Goal: Task Accomplishment & Management: Use online tool/utility

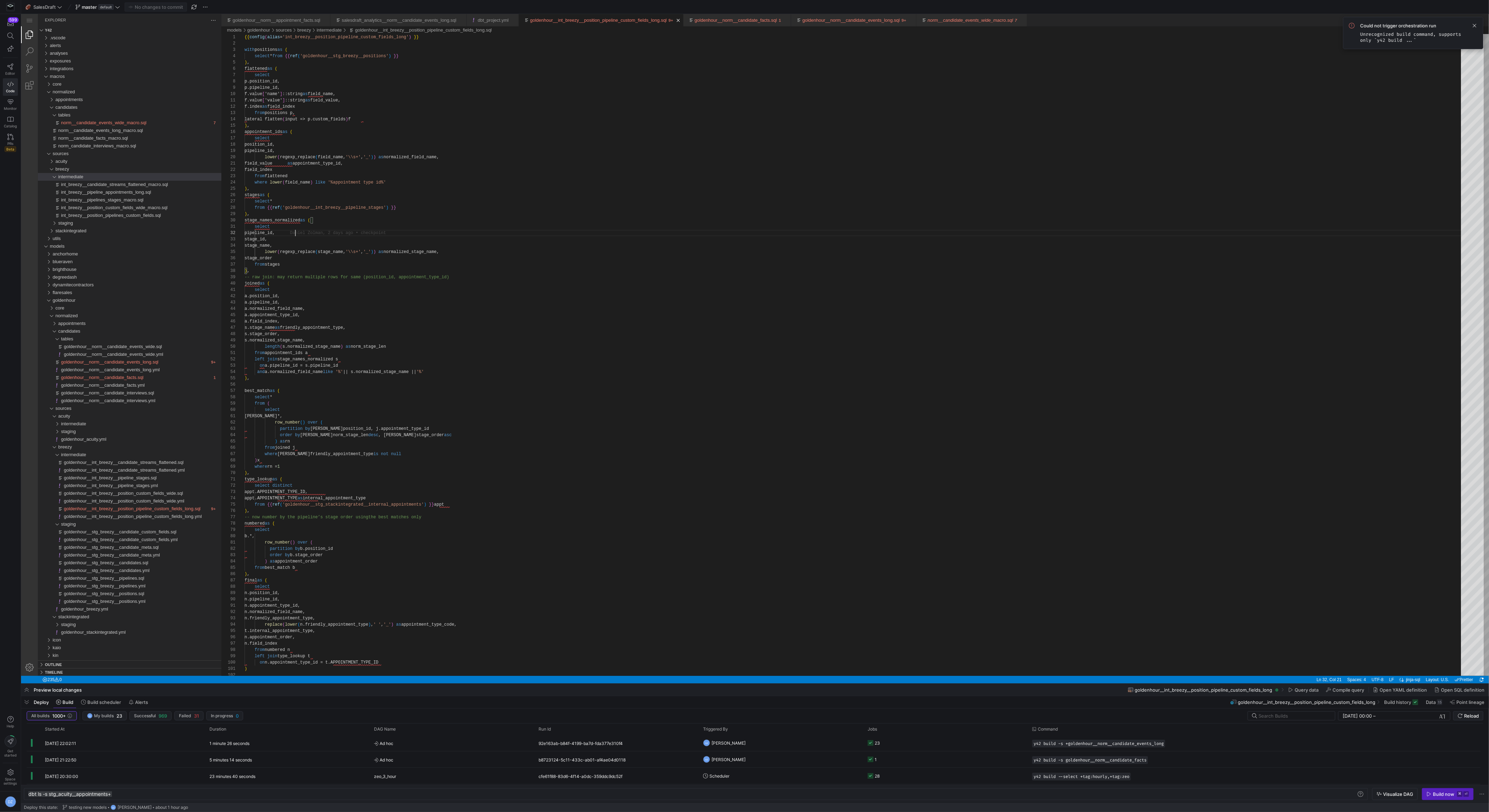
scroll to position [6, 50]
type textarea "type_lookup as ( select distinct appt.APPOINTMENT_TYPE_ID, appt.APPOINTMENT_TYP…"
click at [642, 479] on div "type_lookup as (" at bounding box center [855, 479] width 1221 height 6
click at [163, 509] on span "goldenhour__int_breezy__position_pipeline_custom_fields_long.sql" at bounding box center [132, 508] width 137 height 5
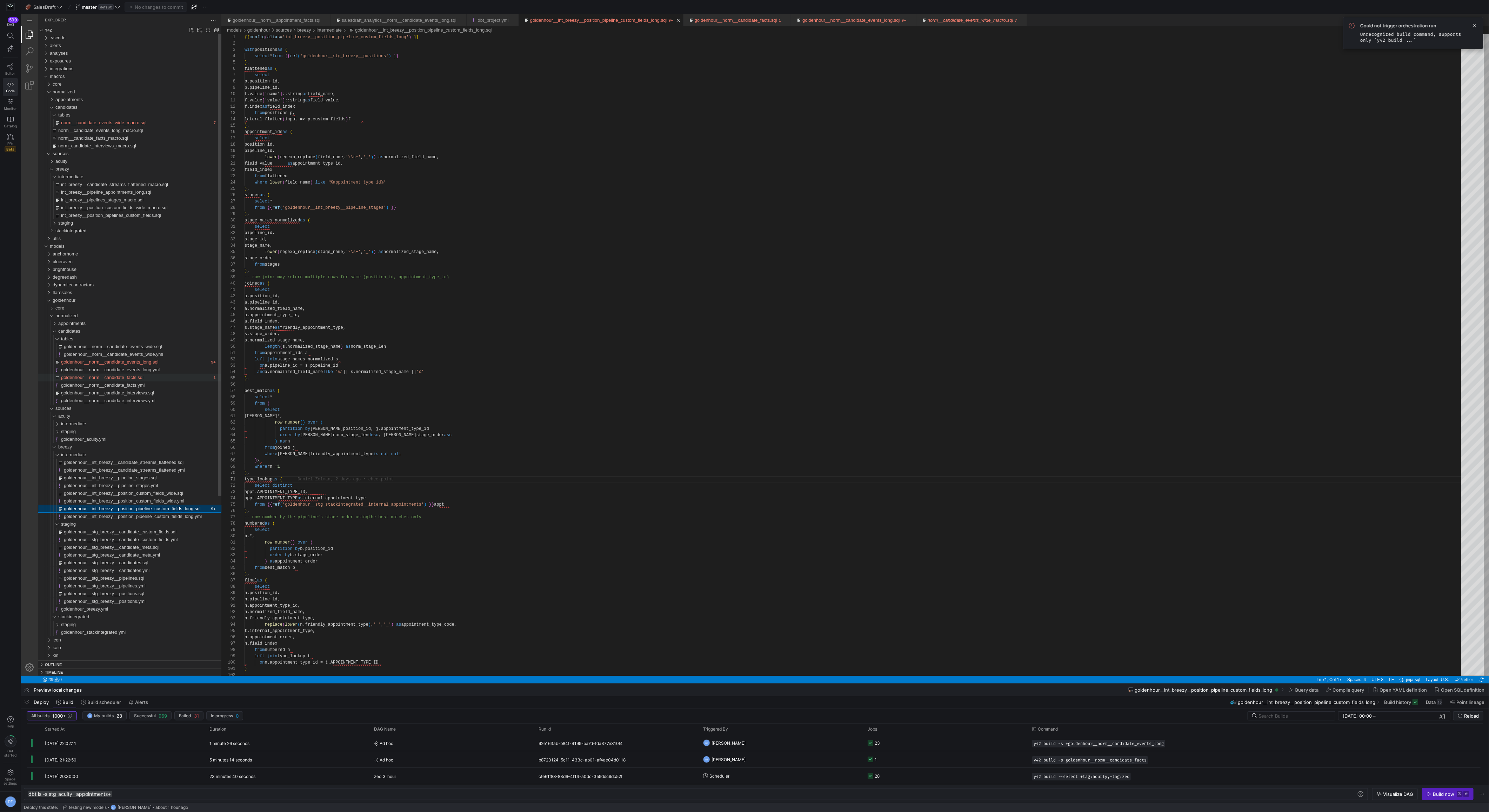
click at [149, 375] on div "goldenhour__norm__candidate_facts.sql" at bounding box center [136, 377] width 150 height 8
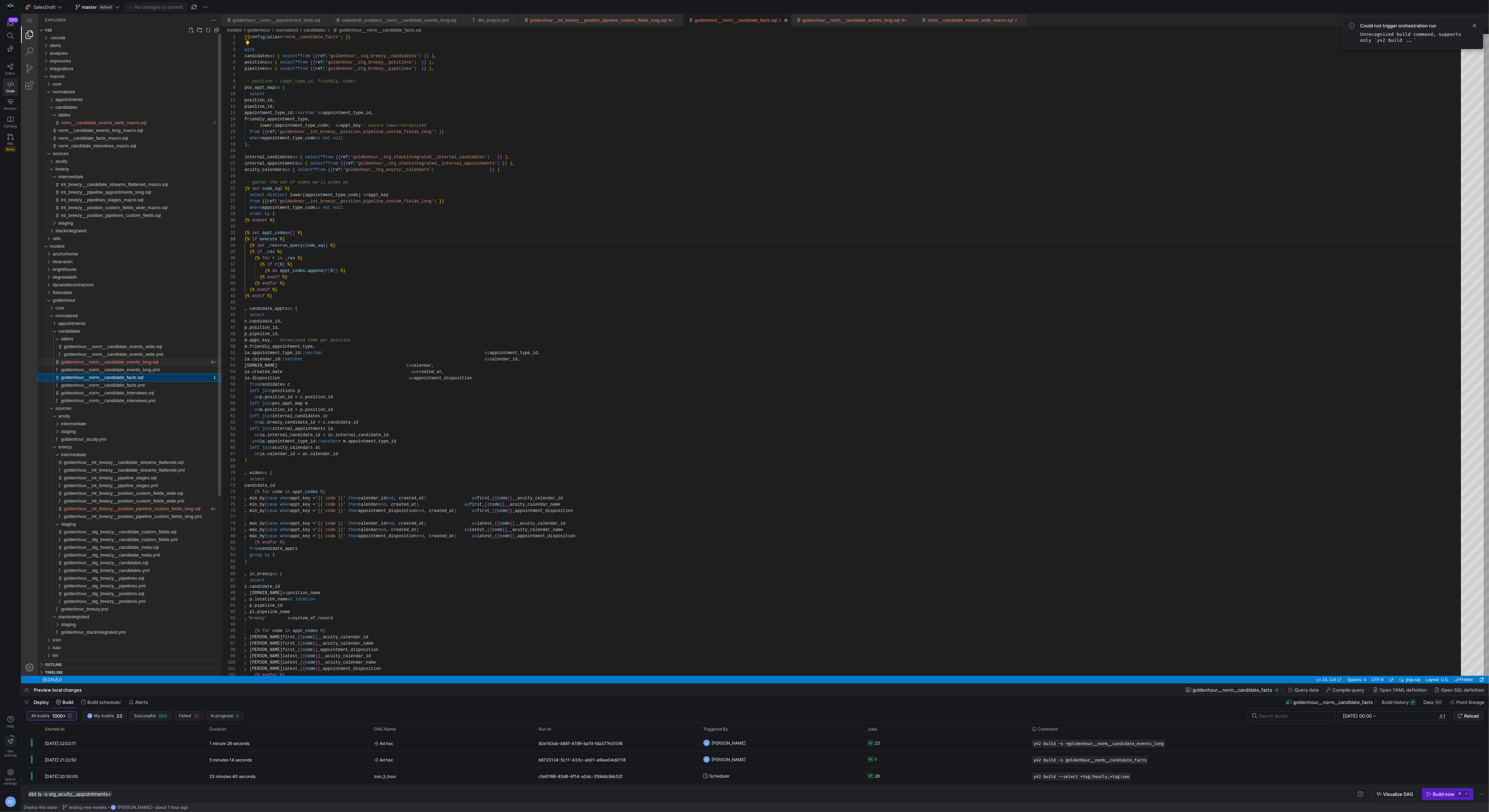
scroll to position [63, 40]
click at [153, 363] on span "goldenhour__norm__candidate_events_long.sql" at bounding box center [110, 362] width 98 height 5
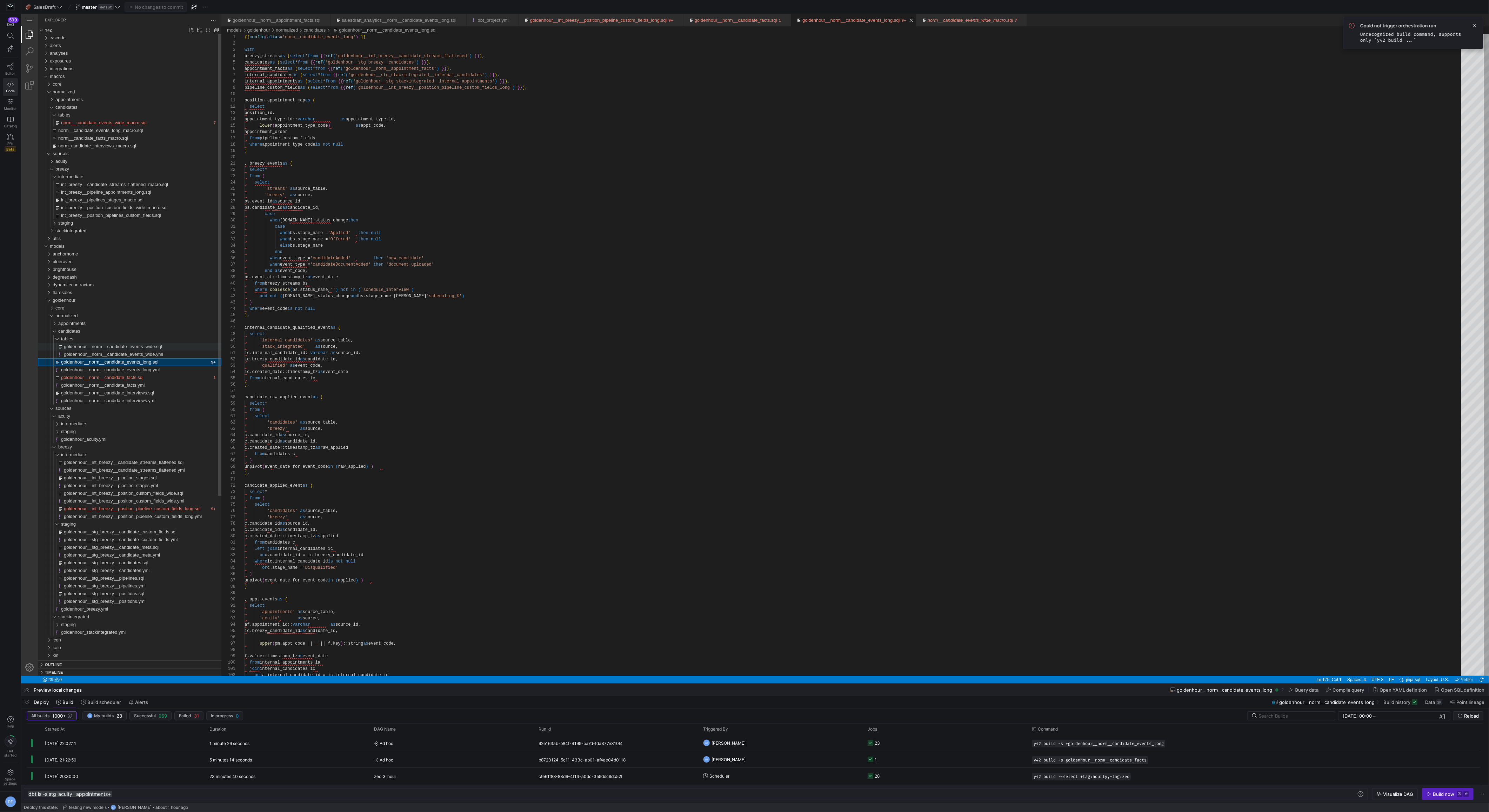
click at [154, 347] on span "goldenhour__norm__candidate_events_wide.sql" at bounding box center [113, 346] width 98 height 5
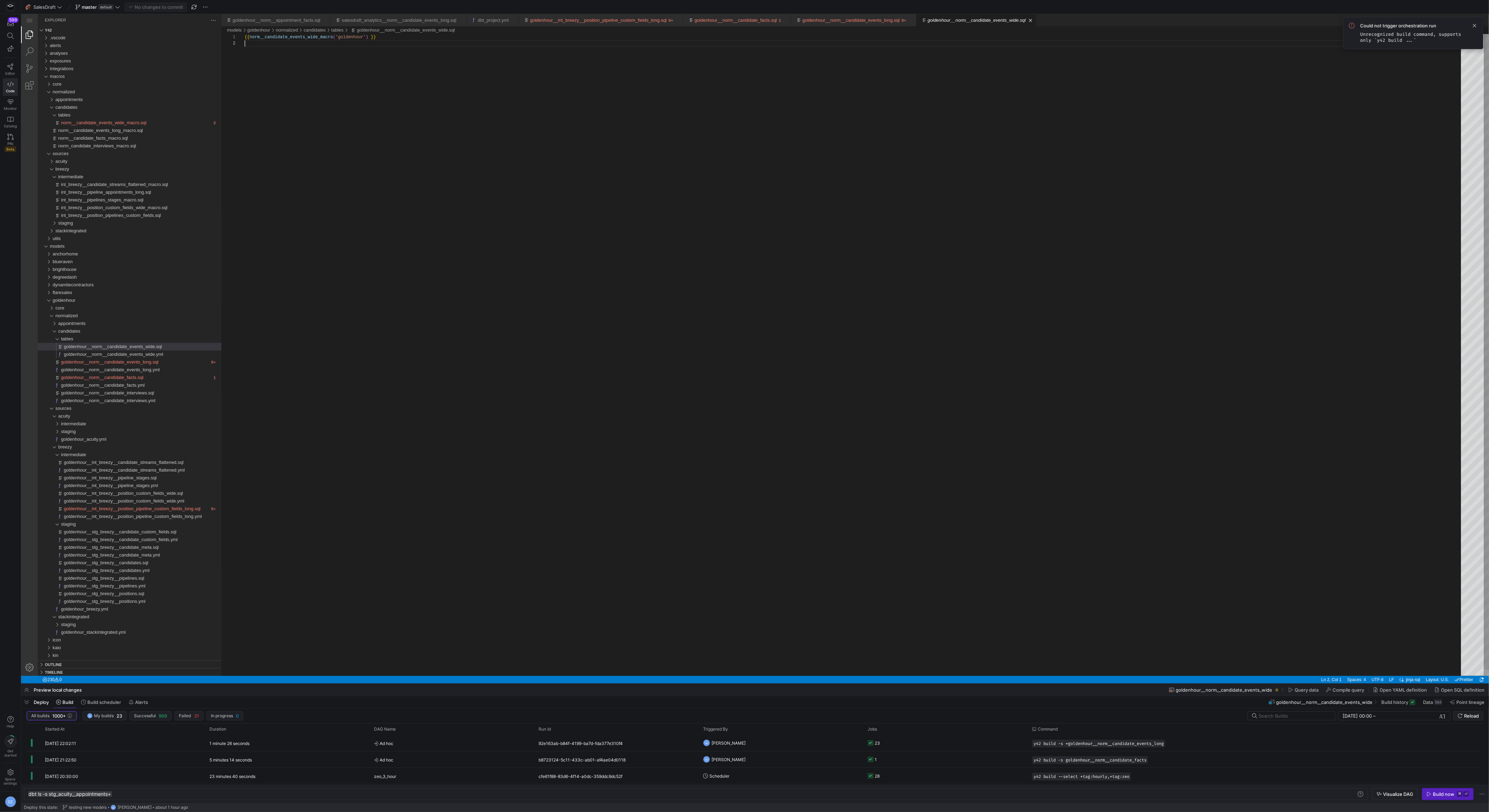
scroll to position [6, 0]
click at [416, 322] on div "{{ norm__candidate_events_wide_macro ( 'goldenhour' ) }}" at bounding box center [855, 358] width 1221 height 648
click at [45, 705] on span "Deploy" at bounding box center [41, 702] width 15 height 6
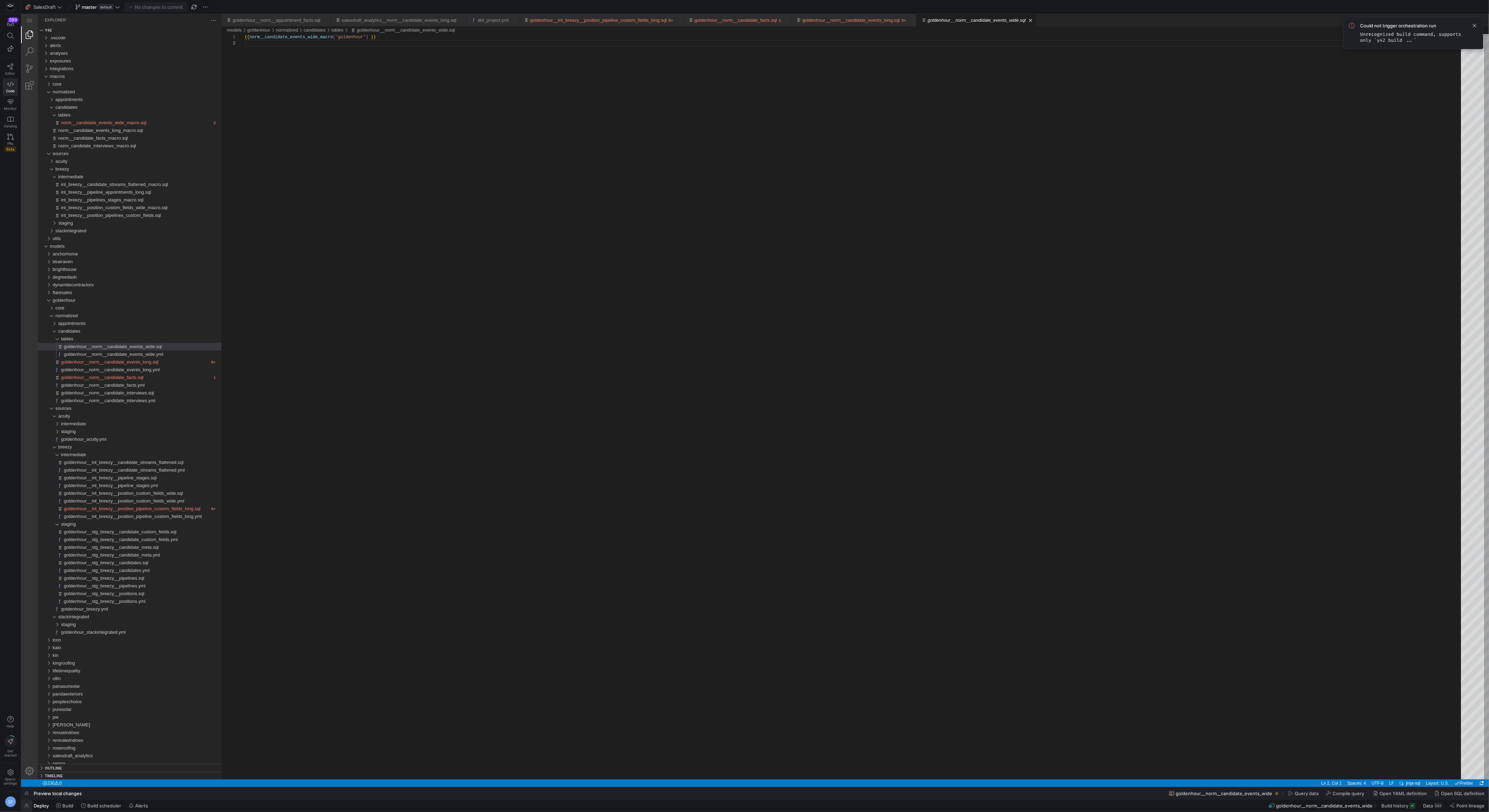
click at [32, 804] on span "button" at bounding box center [26, 805] width 11 height 12
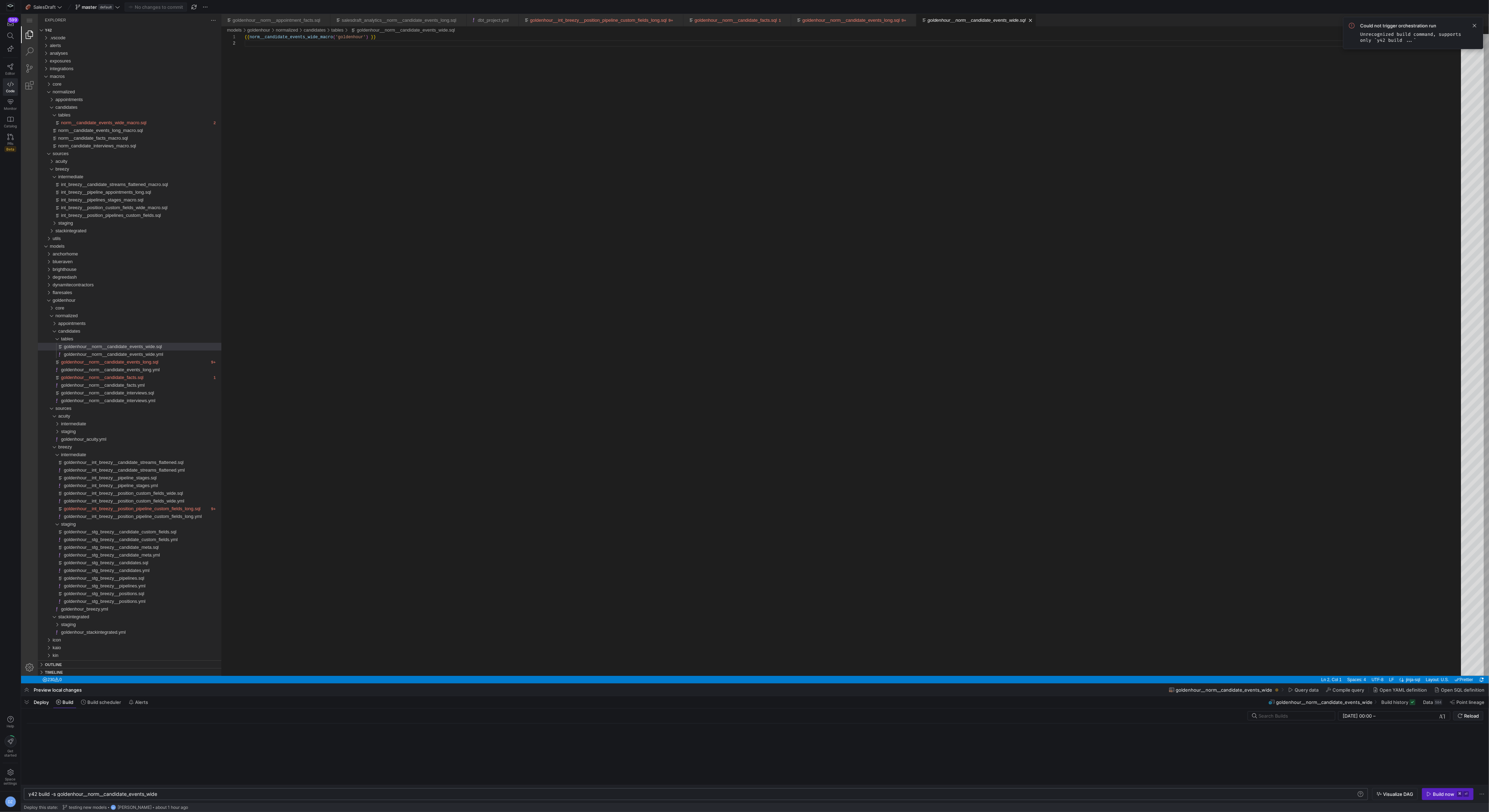
scroll to position [0, 130]
click at [1432, 796] on span "Build now ⌘ ⏎" at bounding box center [1447, 794] width 42 height 6
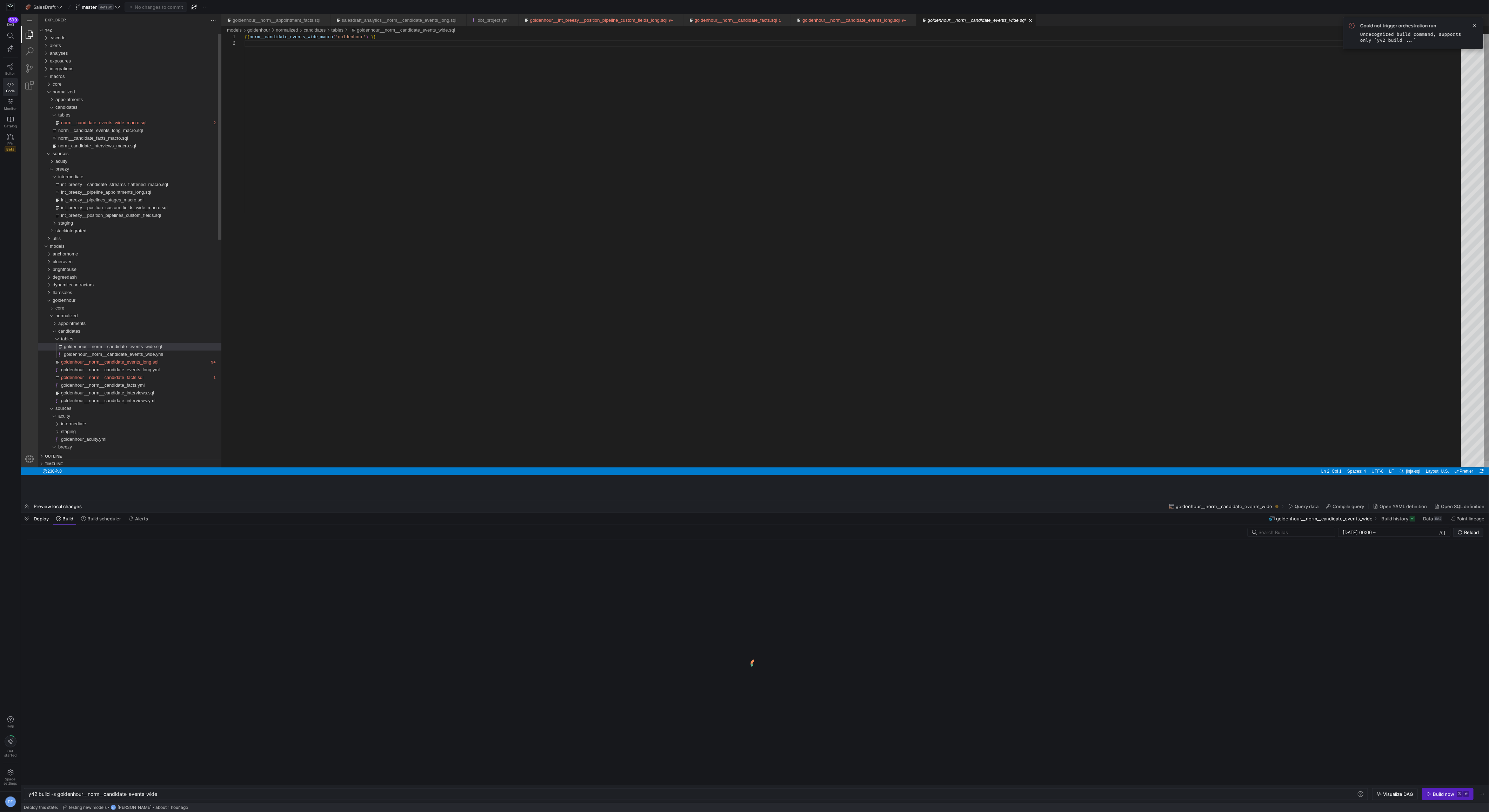
drag, startPoint x: 958, startPoint y: 684, endPoint x: 940, endPoint y: 422, distance: 262.6
click at [940, 499] on div at bounding box center [755, 500] width 1468 height 3
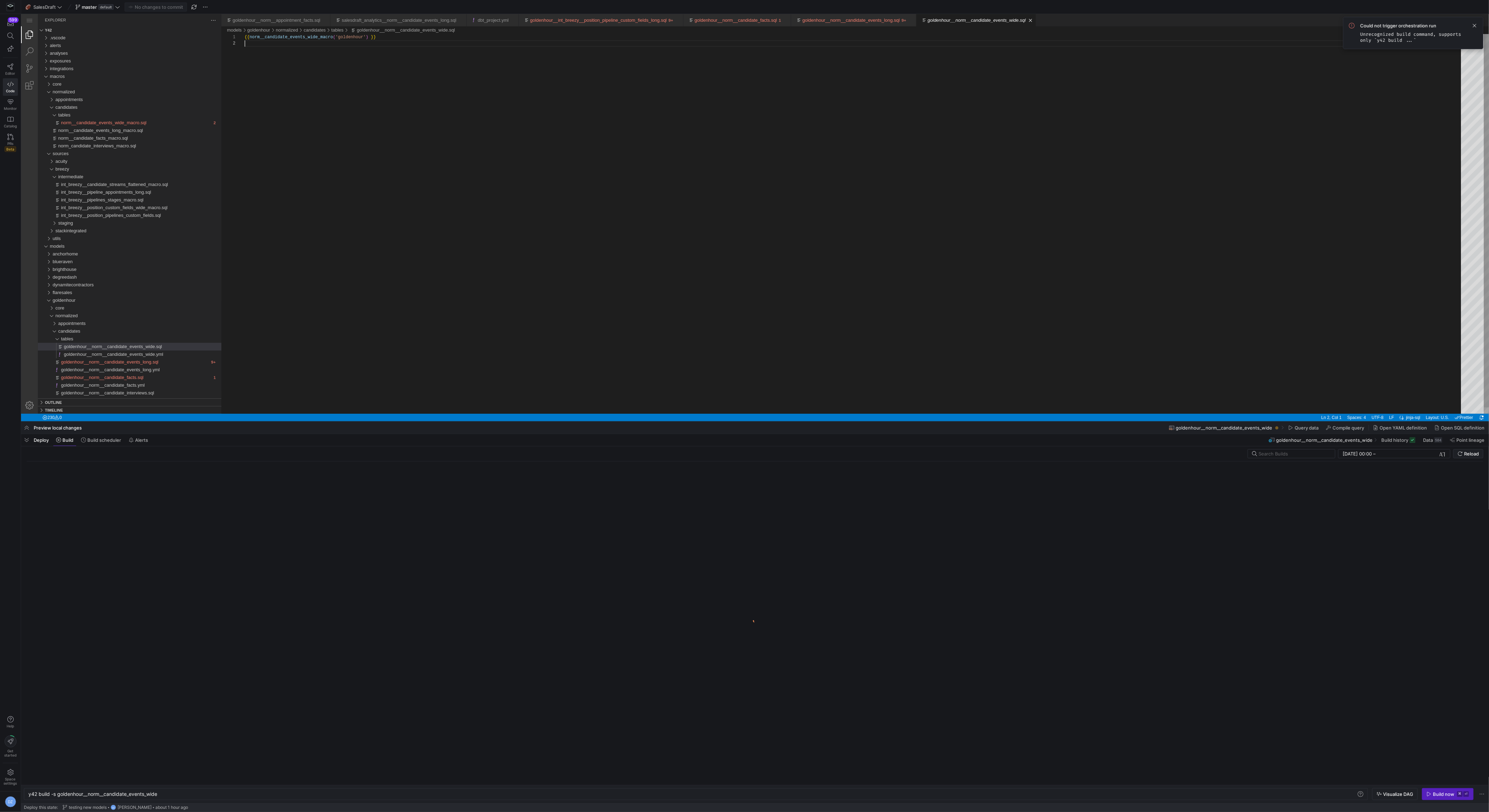
click at [895, 339] on div "{{ norm__candidate_events_wide_macro ( 'goldenhour' ) }}" at bounding box center [855, 227] width 1221 height 386
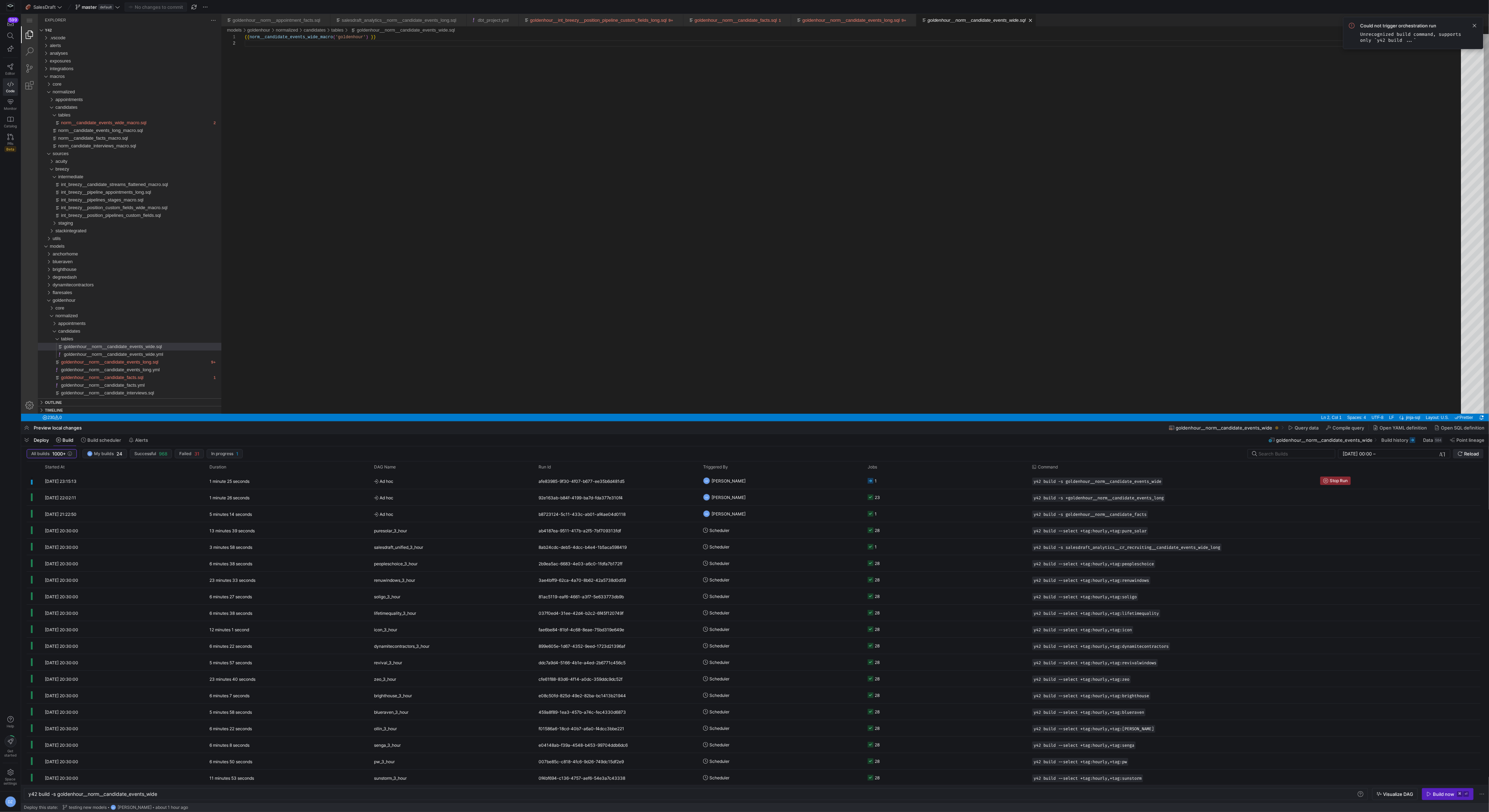
click at [1461, 451] on icon "submit" at bounding box center [1460, 454] width 5 height 5
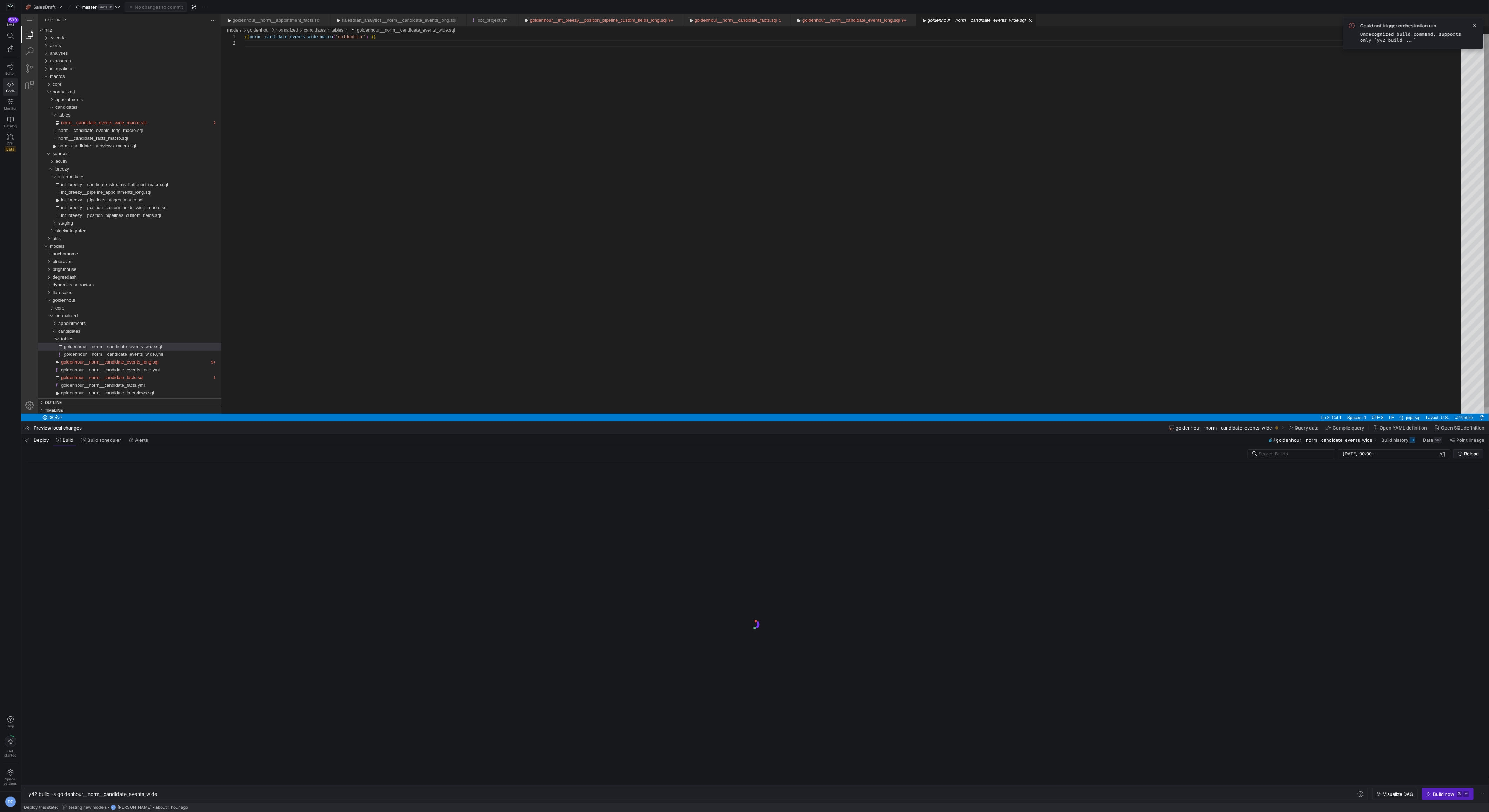
click at [1001, 239] on div "{{ norm__candidate_events_wide_macro ( 'goldenhour' ) }}" at bounding box center [855, 227] width 1221 height 386
click at [1475, 24] on span at bounding box center [1475, 25] width 9 height 9
click at [1276, 164] on div "{{ norm__candidate_events_wide_macro ( 'goldenhour' ) }}" at bounding box center [855, 227] width 1221 height 386
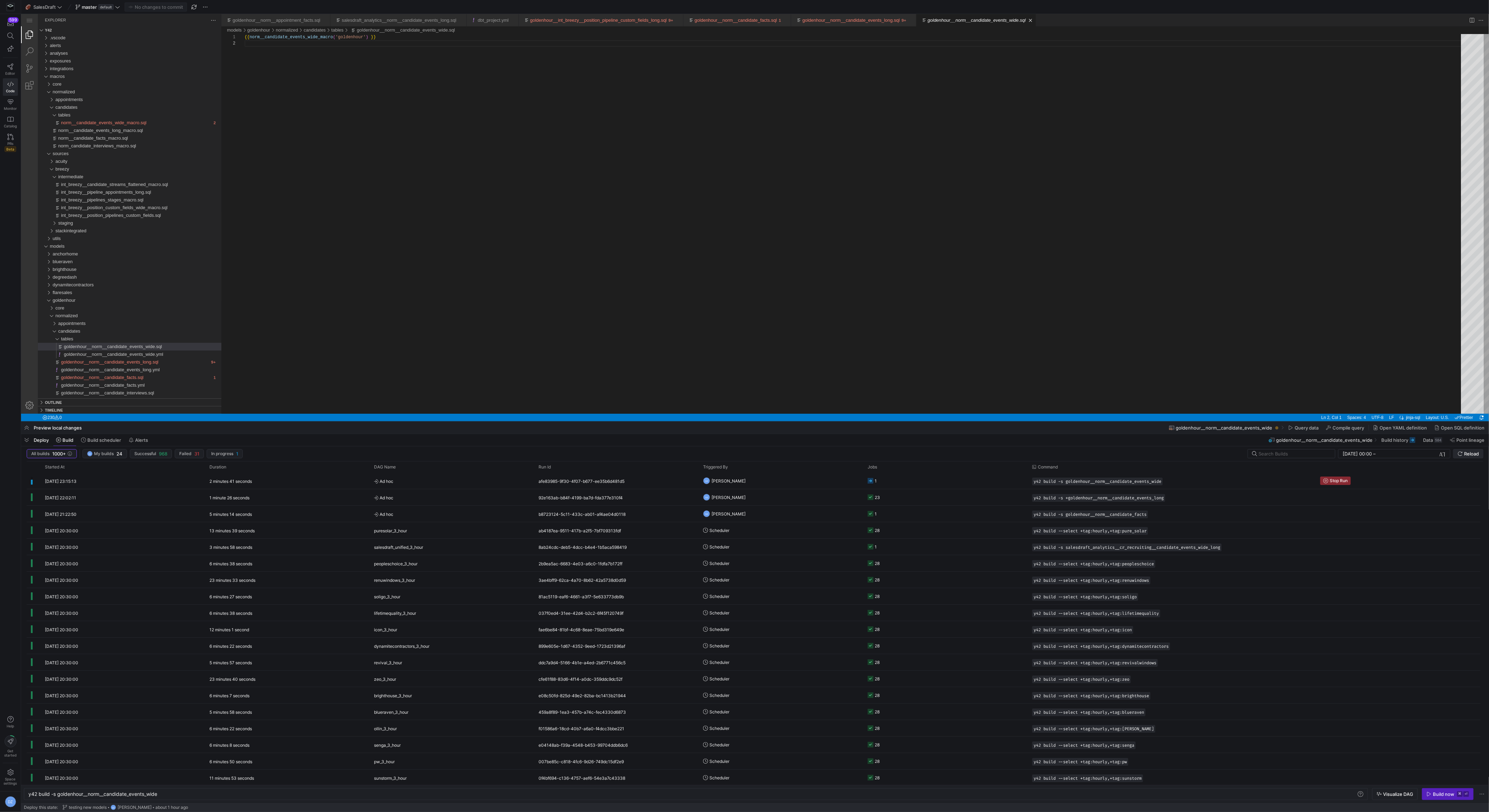
click at [1472, 455] on span "Reload" at bounding box center [1471, 454] width 14 height 6
click at [1080, 342] on div "{{ norm__candidate_events_wide_macro ( 'goldenhour' ) }}" at bounding box center [855, 227] width 1221 height 386
click at [950, 335] on div "{{ norm__candidate_events_wide_macro ( 'goldenhour' ) }}" at bounding box center [855, 227] width 1221 height 386
click at [91, 325] on div "appointments" at bounding box center [140, 323] width 163 height 8
click at [87, 309] on div "core" at bounding box center [138, 307] width 166 height 8
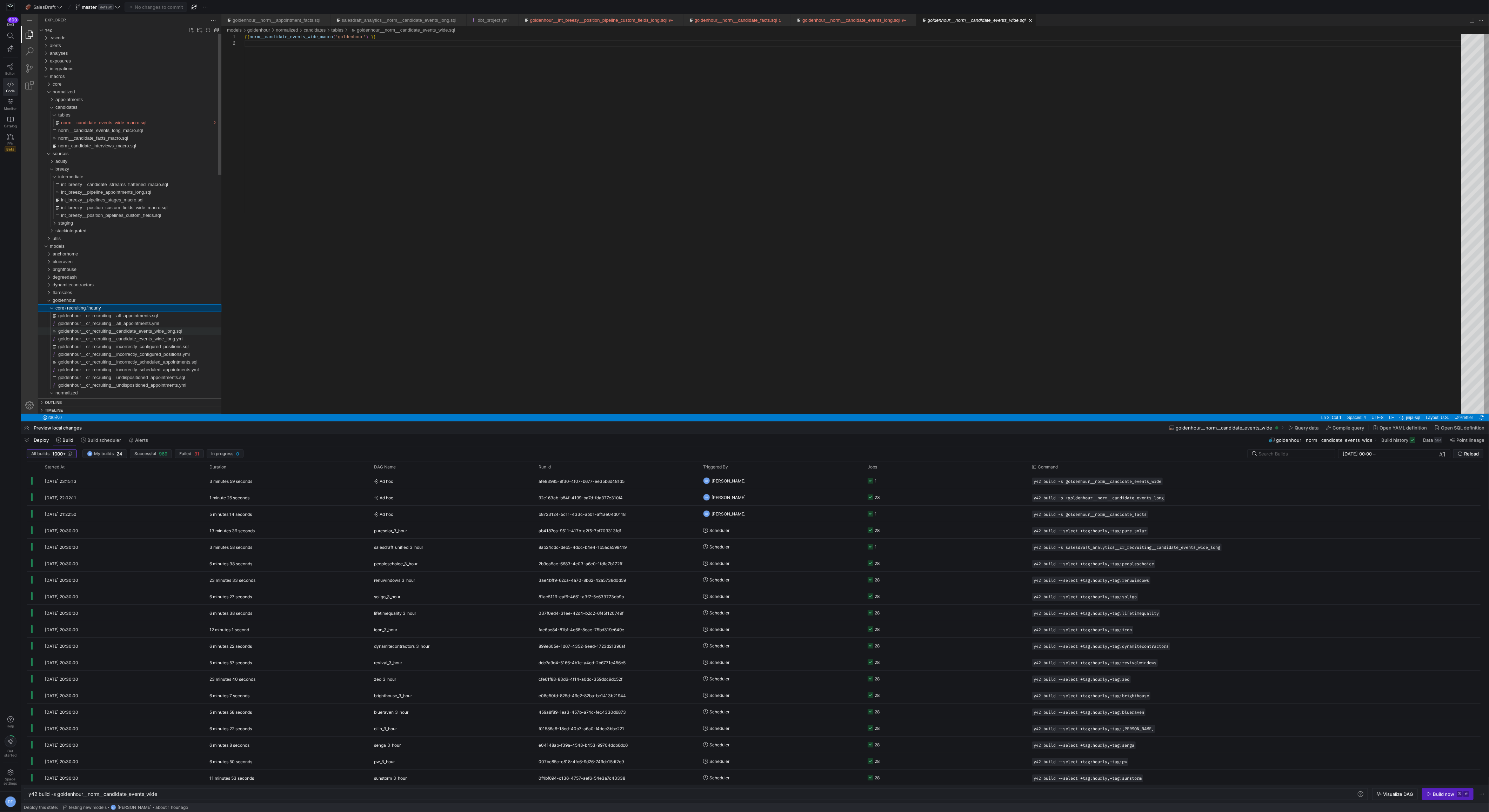
click at [103, 331] on span "goldenhour__cr_recruiting__candidate_events_wide_long.sql" at bounding box center [120, 331] width 124 height 5
click at [498, 233] on div "{{ cr_recruiting__candidate_events_wide_long_macro ( 'goldenhour' ) }}" at bounding box center [855, 227] width 1221 height 386
click at [146, 101] on div "appointments" at bounding box center [138, 99] width 166 height 8
click at [145, 83] on div "core" at bounding box center [137, 84] width 169 height 8
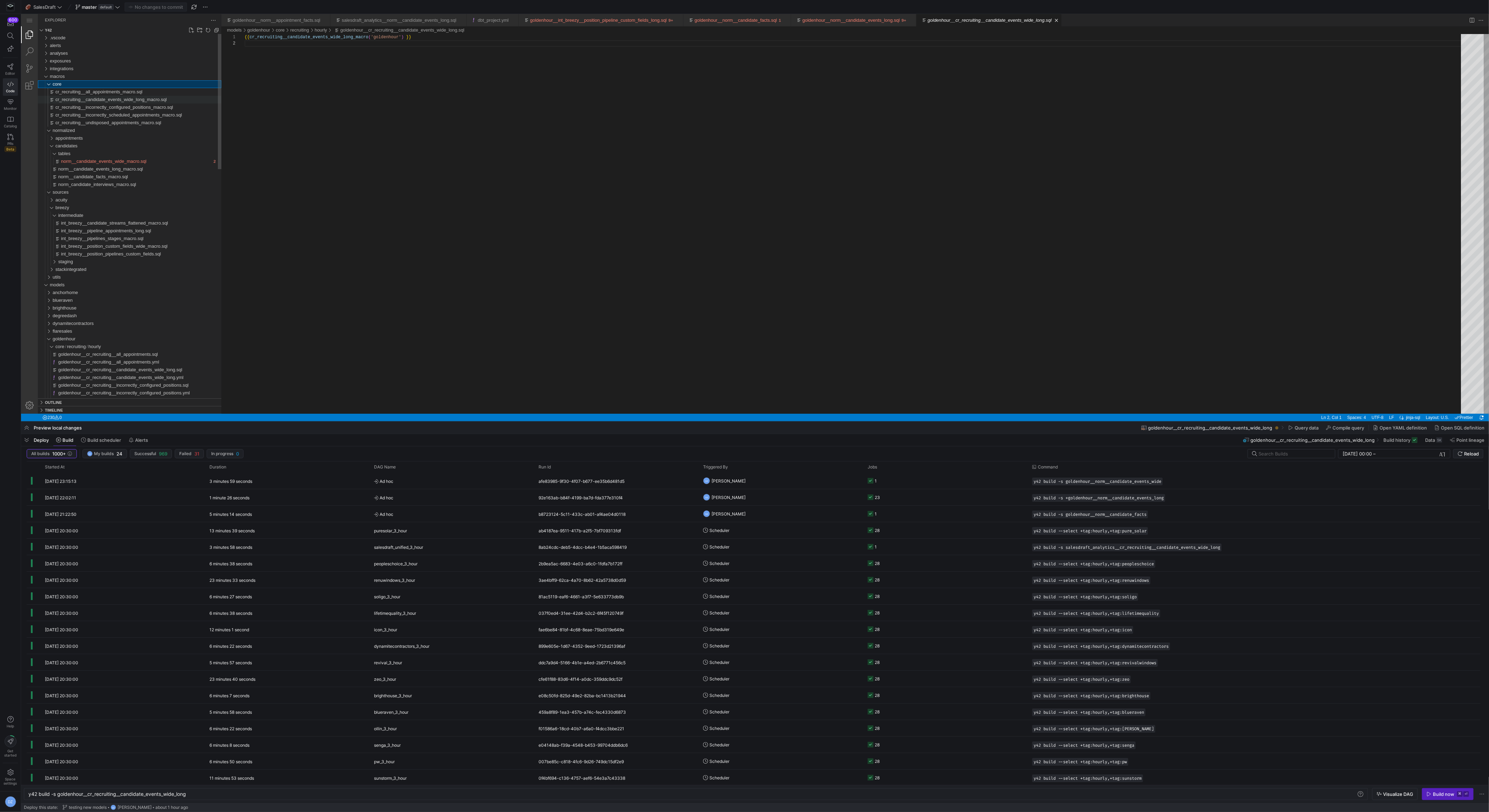
click at [151, 101] on span "cr_recruiting__candidate_events_wide_long_macro.sql" at bounding box center [111, 99] width 111 height 5
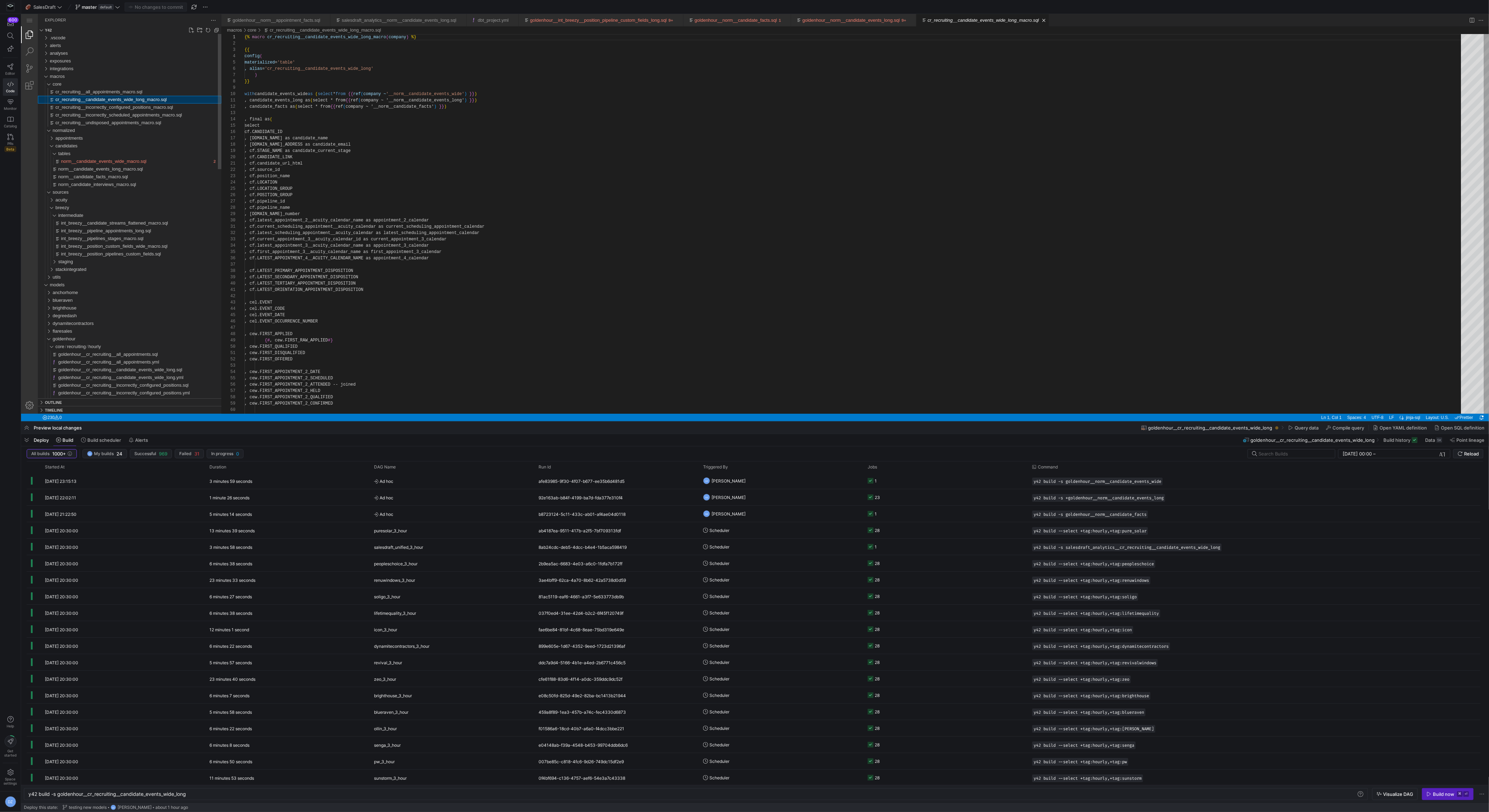
type textarea "y42 build"
click at [349, 105] on div "{% macro cr_recruiting__candidate_events_wide_long_macro ( company ) %} {{ conf…" at bounding box center [855, 546] width 1221 height 1024
click at [388, 172] on div "{% macro cr_recruiting__candidate_events_wide_long_macro ( company ) %} {{ conf…" at bounding box center [855, 546] width 1221 height 1024
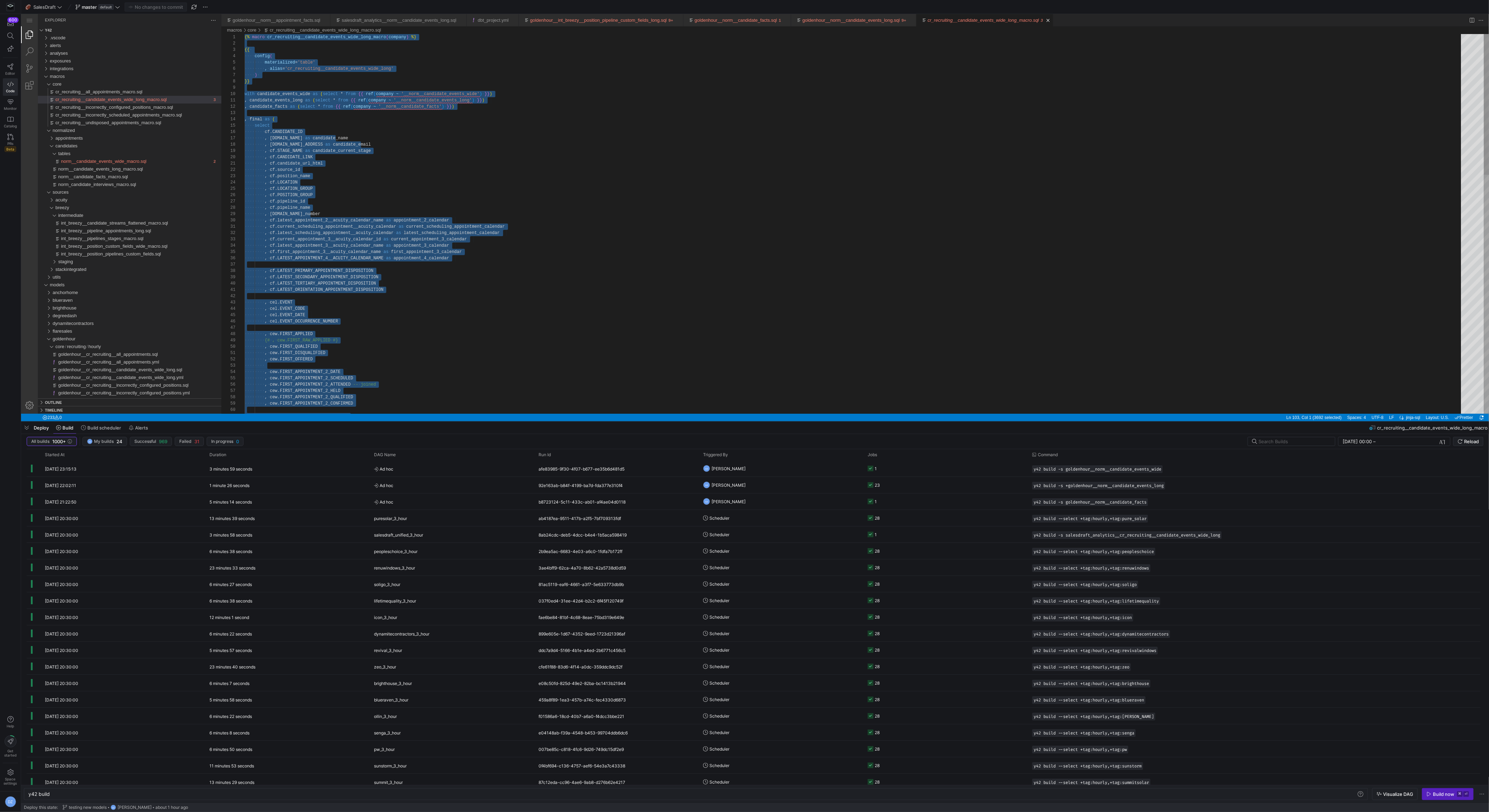
scroll to position [13, 48]
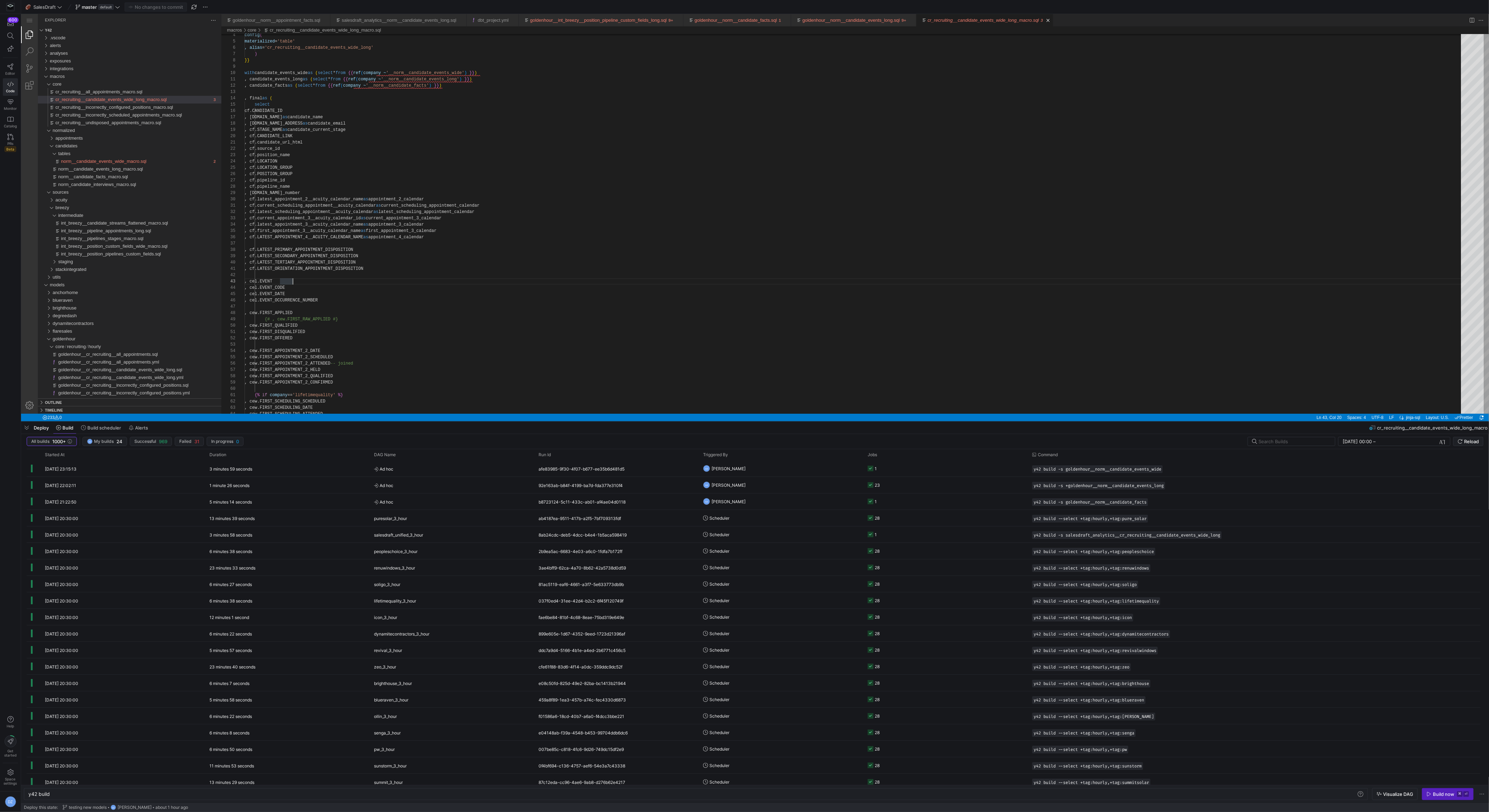
click at [527, 304] on div "config ( materialized = 'table' , alias = 'cr_recruiting__candidate_events_wide…" at bounding box center [855, 524] width 1221 height 1024
type textarea "{% macro cr_recruiting__candidate_events_wide_long_macro(company) %} {{ config(…"
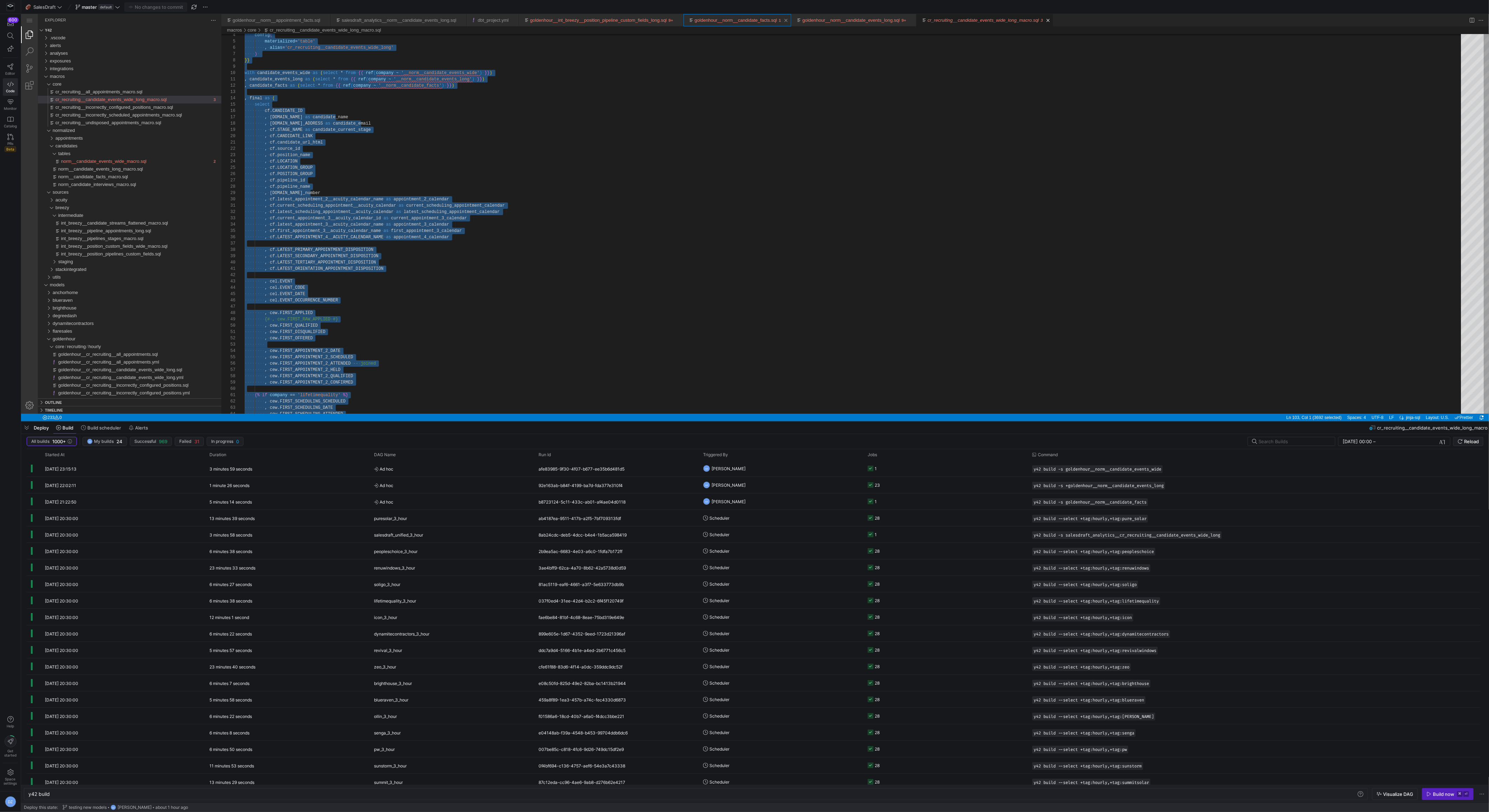
click at [746, 20] on link "goldenhour__norm__candidate_facts.sql" at bounding box center [736, 20] width 83 height 5
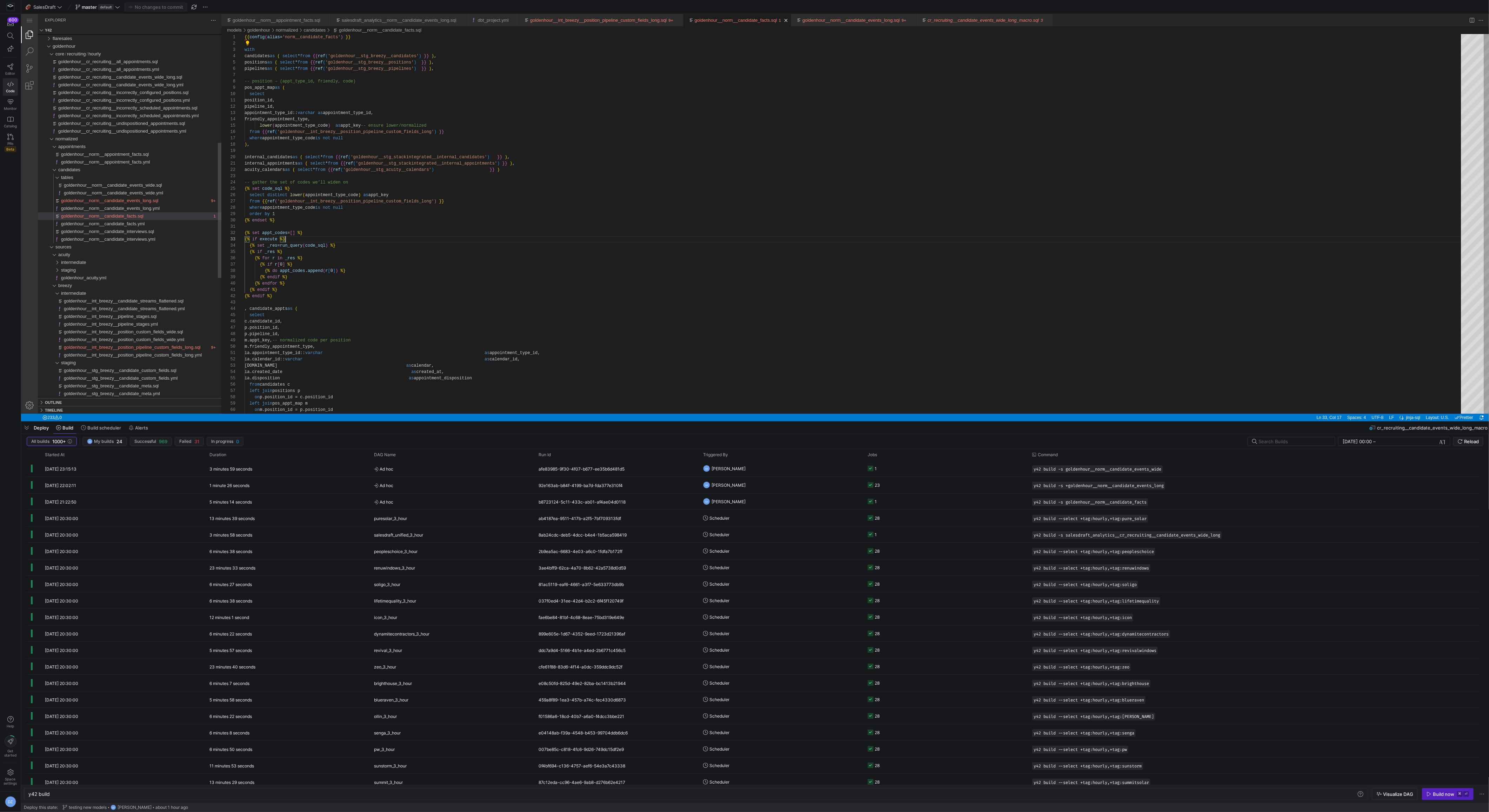
type textarea "y42 build -s goldenhour__norm__candidate_facts"
click at [645, 170] on div "{{ config ( alias = 'norm__candidate_facts' ) }} with candidates as ( select * …" at bounding box center [855, 574] width 1221 height 1080
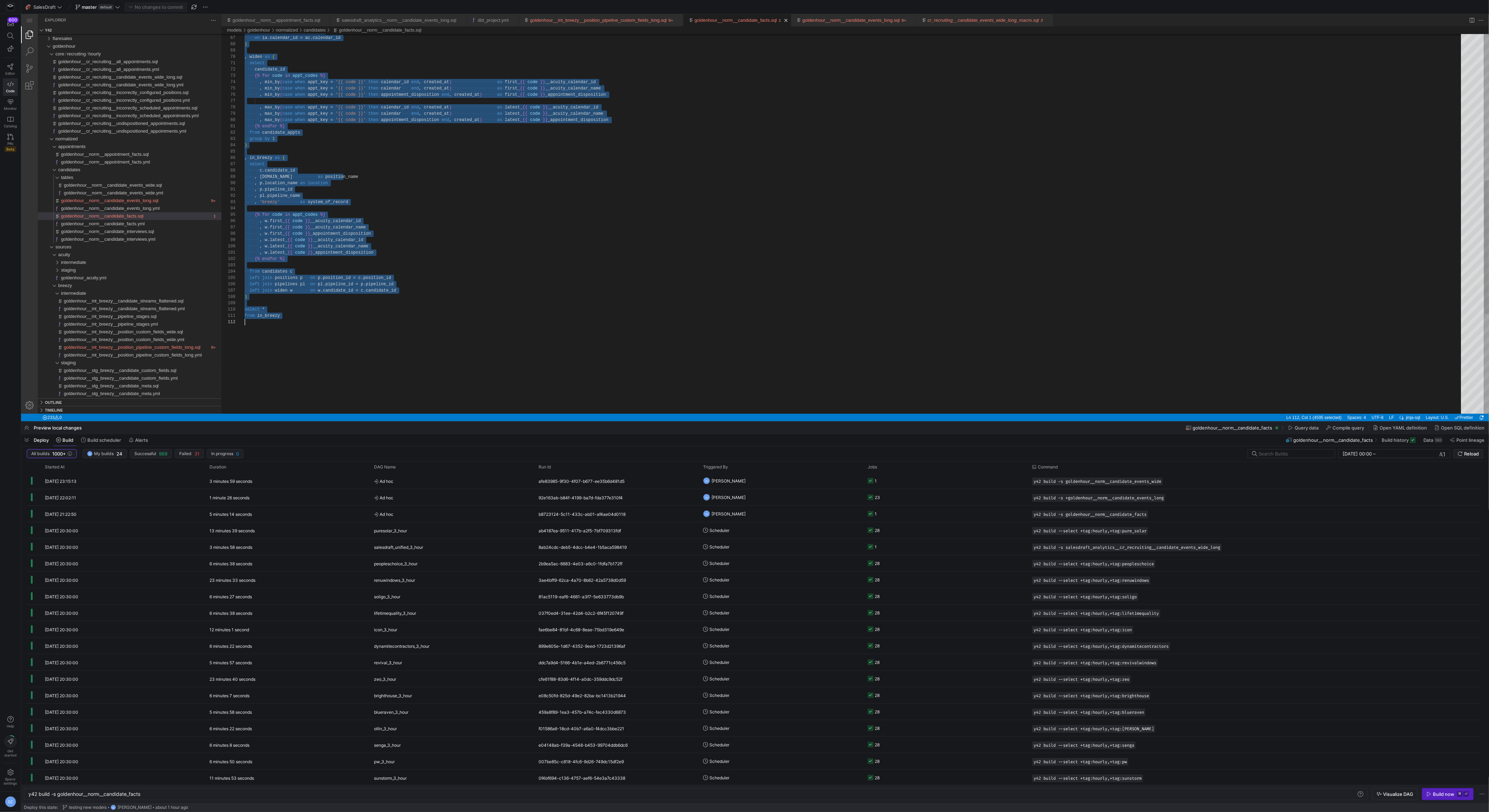
click at [724, 340] on div "·‌·‌ left ·‌ join ·‌ acuity_calendars ·‌ ac ·‌·‌·‌·‌ on ·‌ ia.calendar_id ·‌ = …" at bounding box center [855, 158] width 1221 height 1080
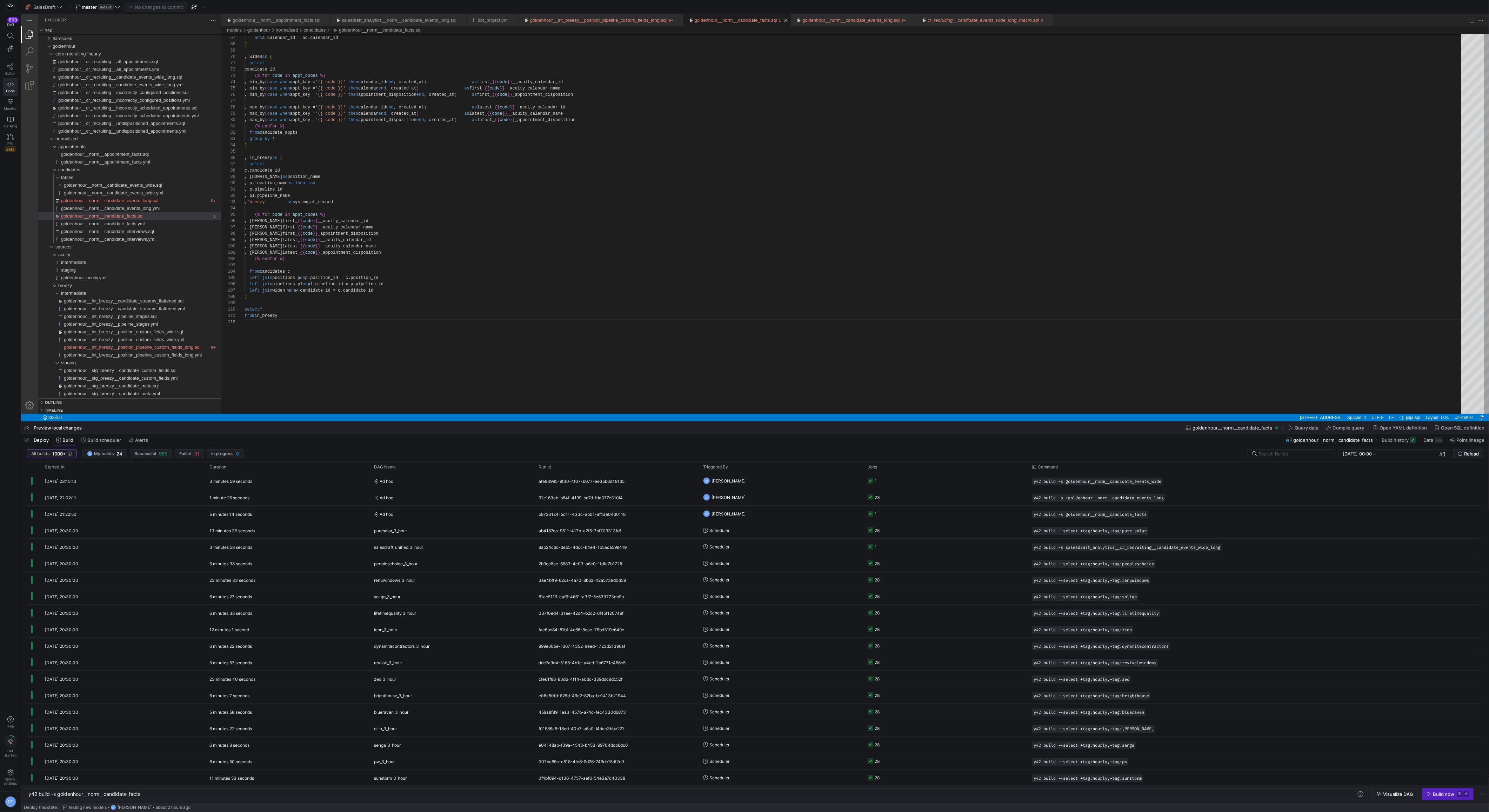
click at [749, 21] on link "goldenhour__norm__candidate_facts.sql" at bounding box center [736, 20] width 83 height 5
click at [489, 209] on div "left join acuity_calendars ac on ia.calendar_id = ac.calendar_id ) , widen as (…" at bounding box center [855, 158] width 1221 height 1080
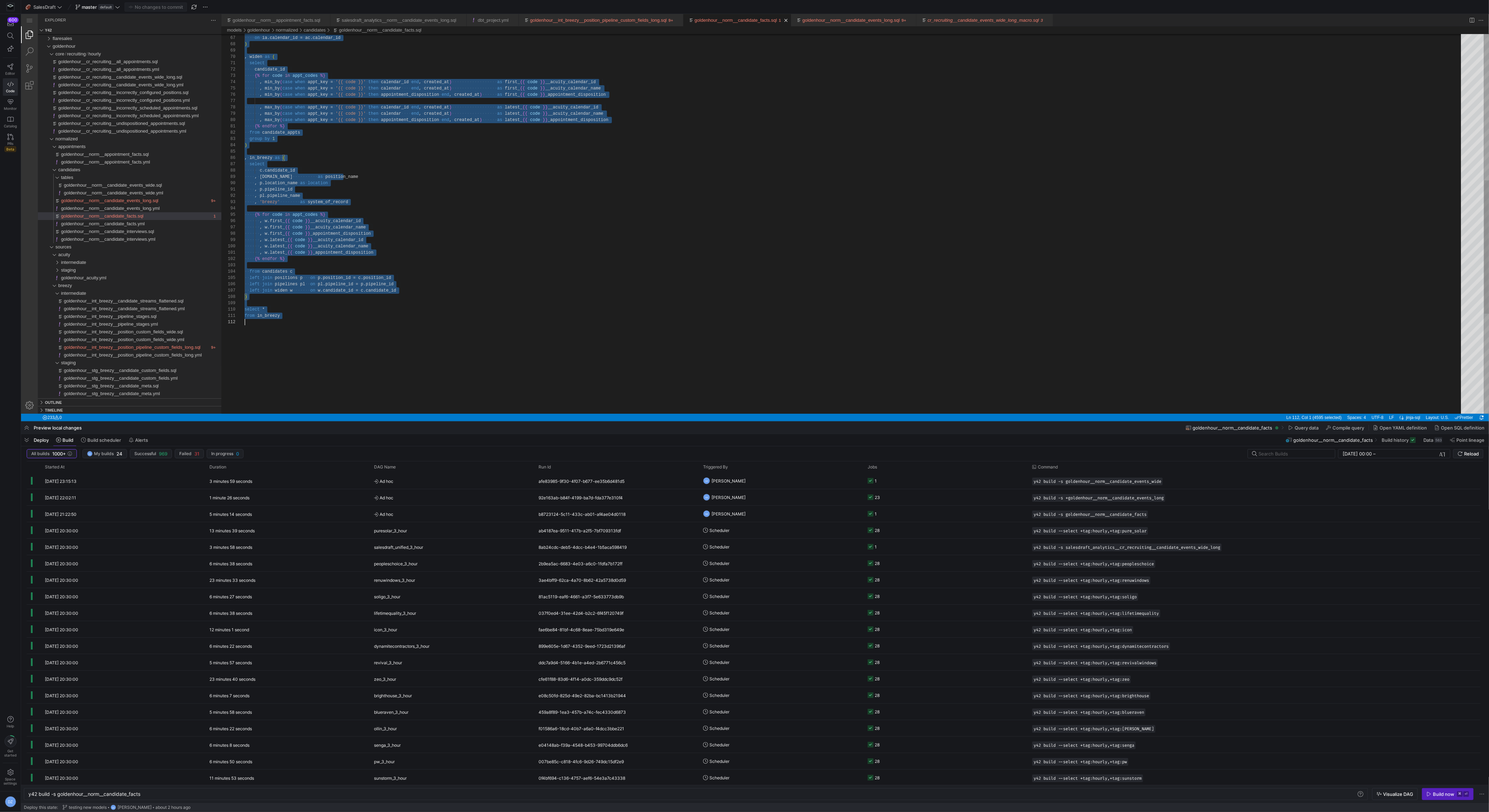
scroll to position [0, 0]
paste textarea "left join postion_fields pf on pf.POSITION_ID = c.POSITION_ID left join pipelin…"
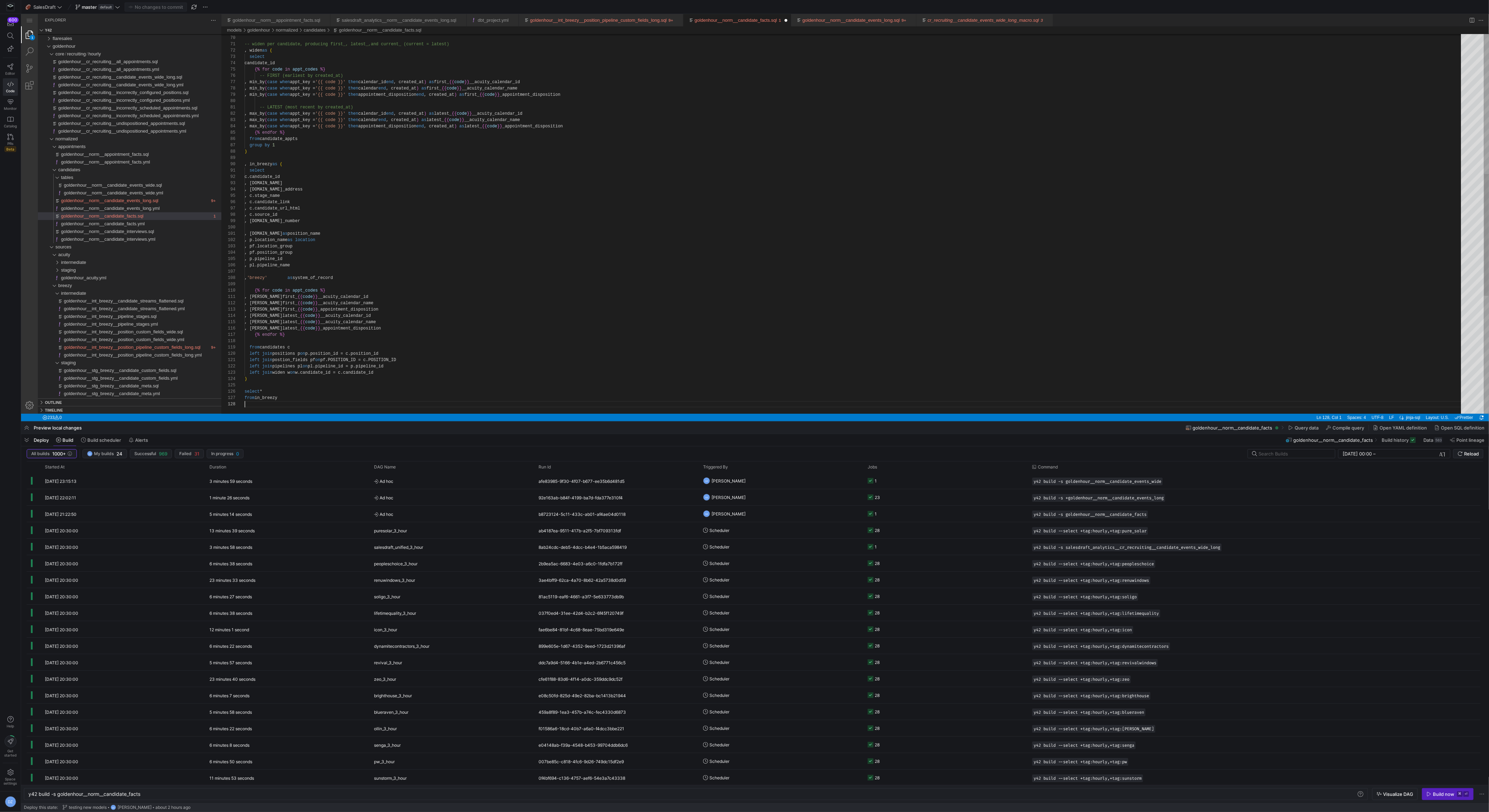
click at [488, 262] on div ") -- widen per candidate, producing first_, latest_, and current_ (current = la…" at bounding box center [855, 190] width 1221 height 1181
type textarea "select c.candidate_id , [DOMAIN_NAME] , [DOMAIN_NAME]_address , c.stage_name , …"
click at [513, 184] on div ") -- widen per candidate, producing first_, latest_, and current_ (current = la…" at bounding box center [855, 190] width 1221 height 1181
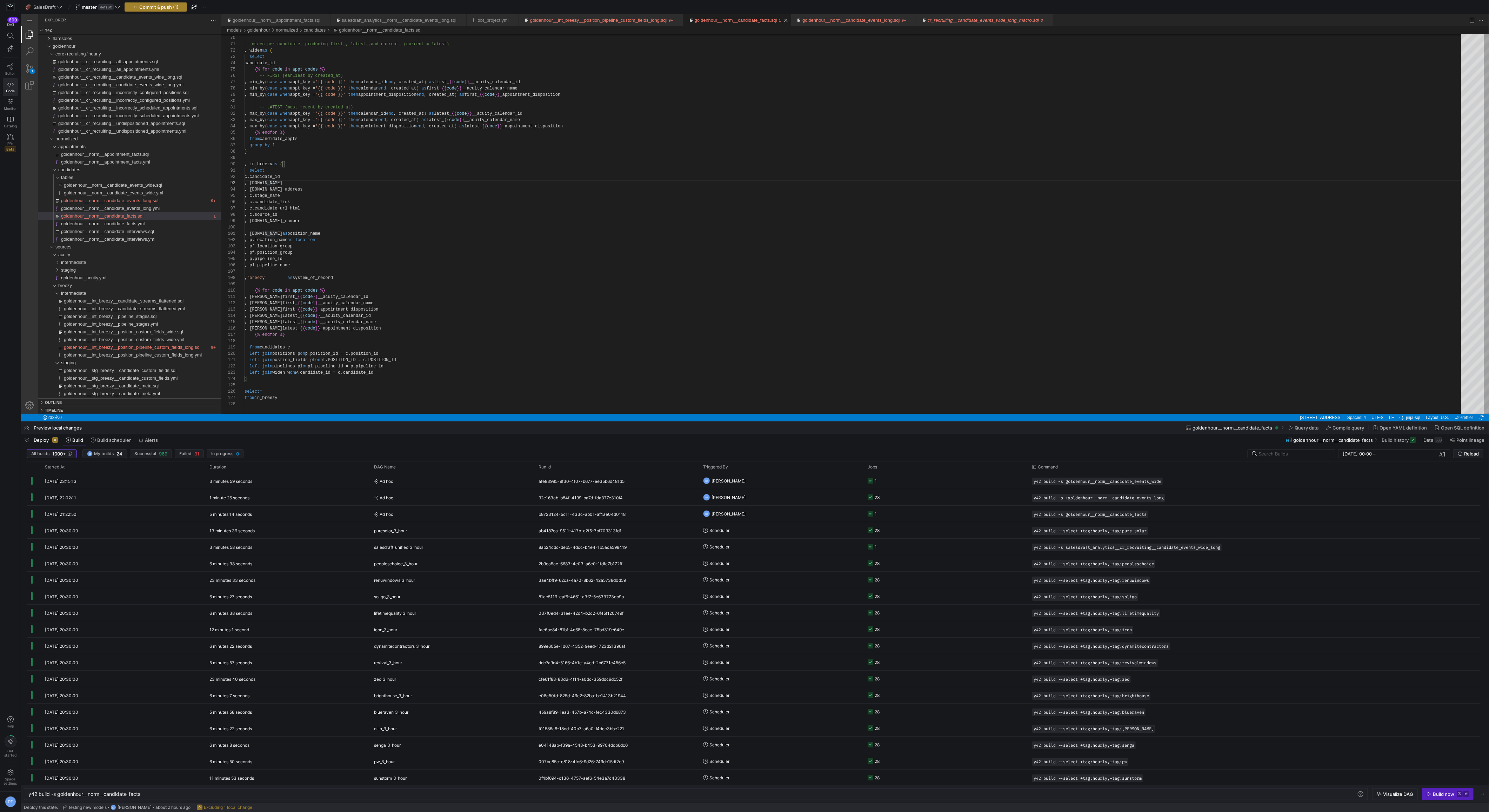
click at [158, 8] on span "Commit & push (1)" at bounding box center [159, 7] width 39 height 6
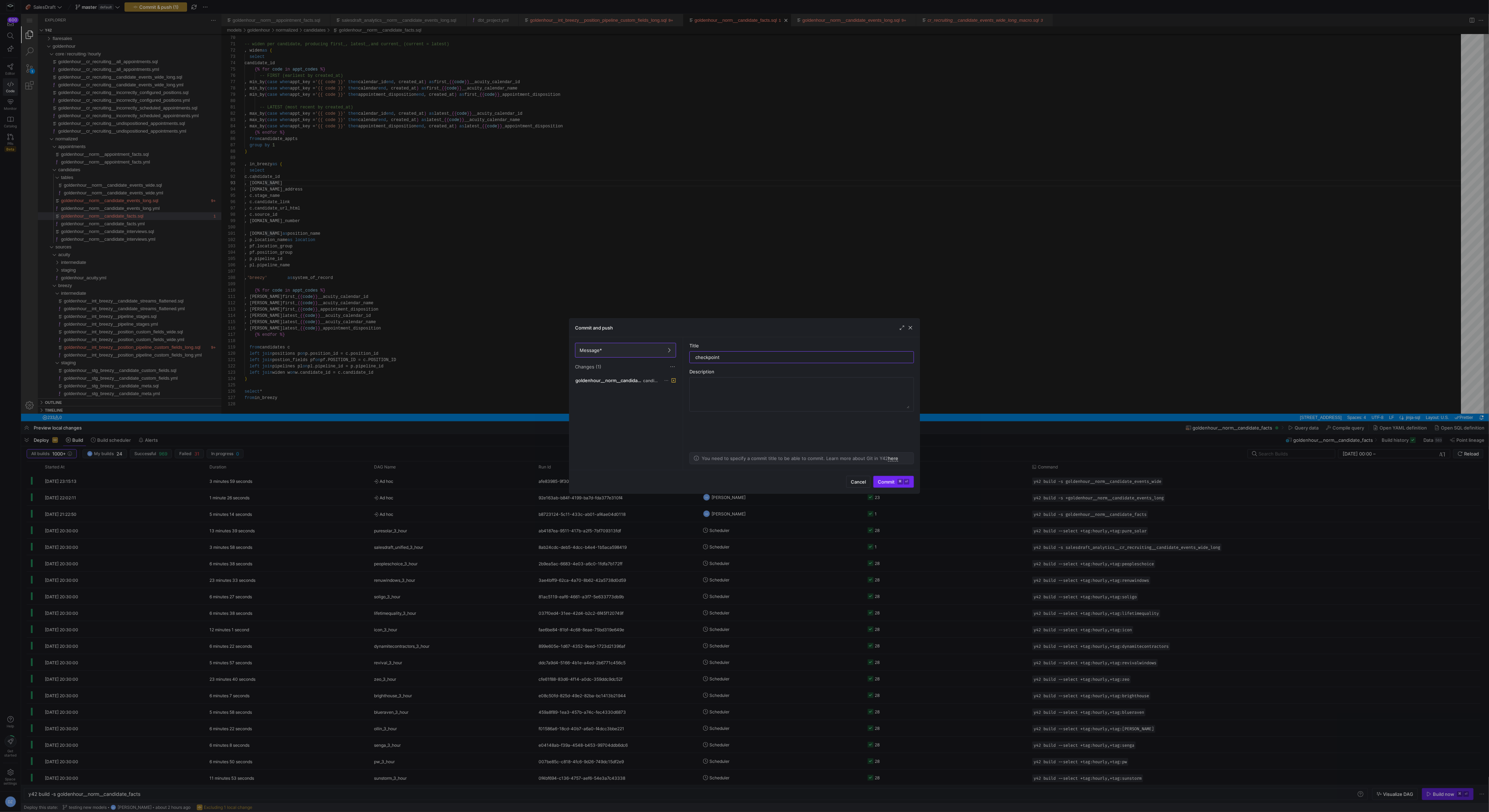
type input "checkpoint"
click at [882, 479] on span "Commit ⌘ ⏎" at bounding box center [894, 482] width 32 height 6
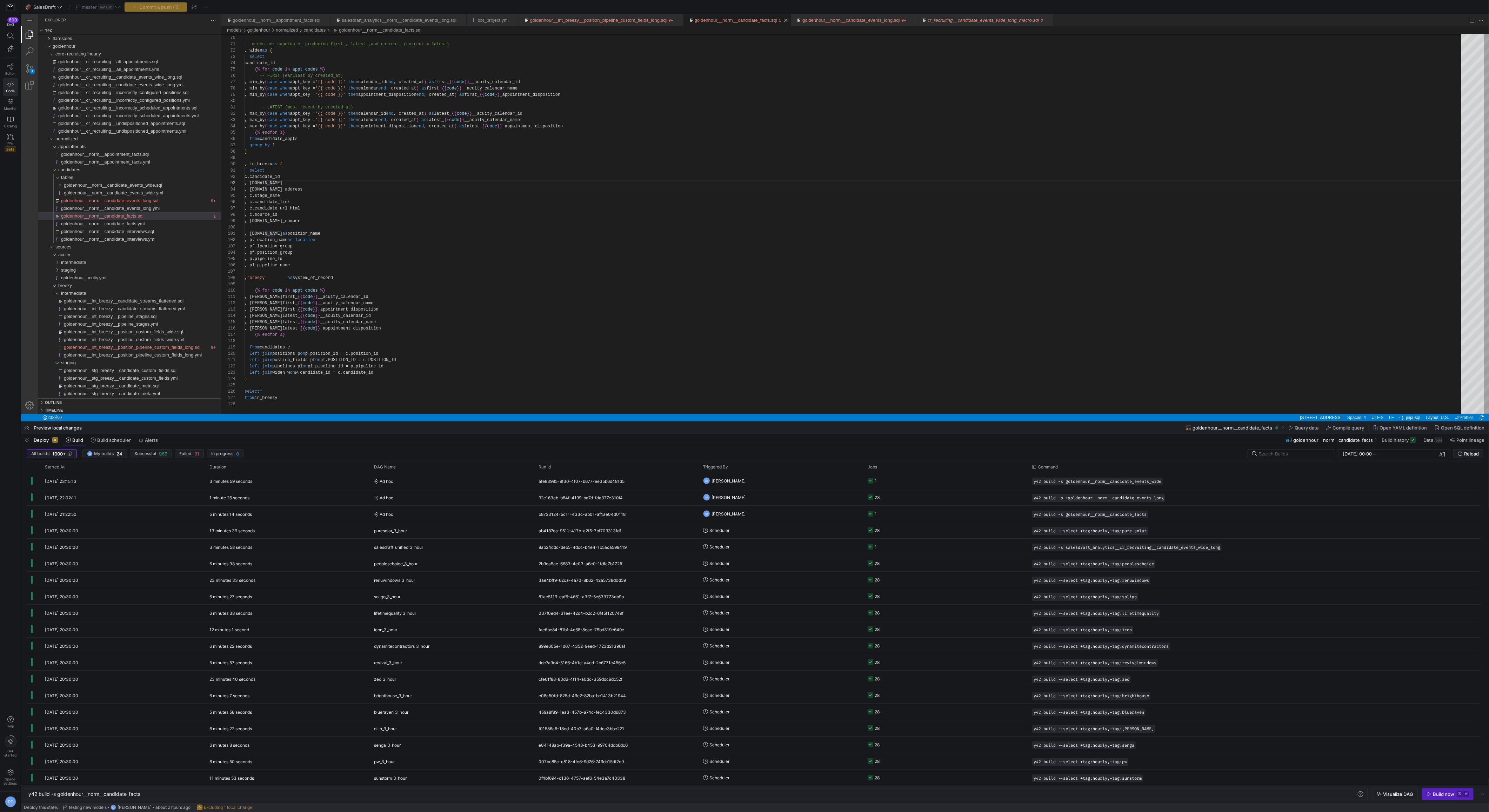
click at [712, 330] on div ") -- widen per candidate, producing first_, latest_, and current_ (current = la…" at bounding box center [855, 190] width 1221 height 1181
click at [1440, 793] on div "Build now" at bounding box center [1443, 794] width 21 height 6
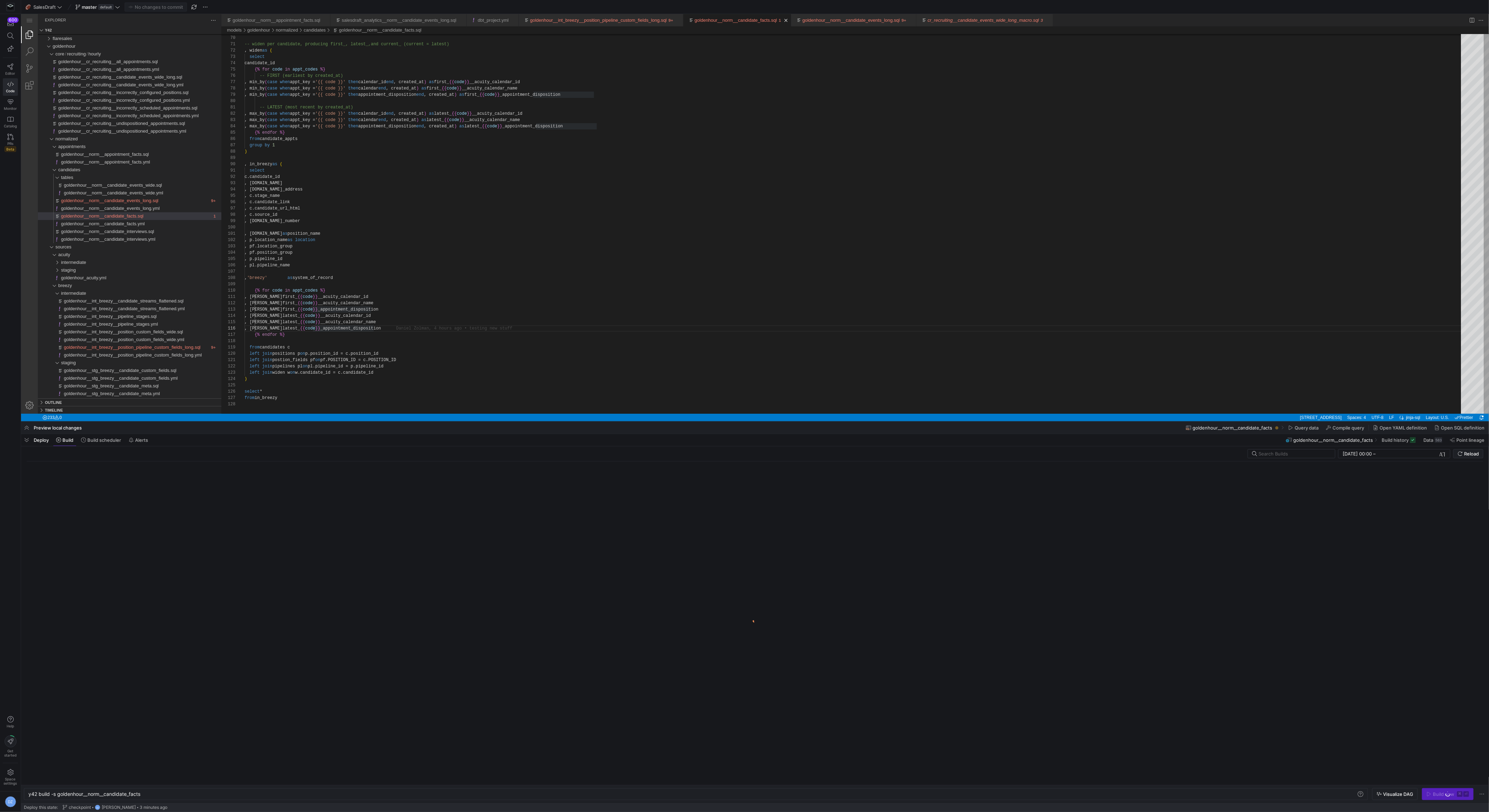
click at [377, 330] on div ") -- widen per candidate, producing first_, latest_, and current_ (current = la…" at bounding box center [855, 190] width 1221 height 1181
type textarea ", [DOMAIN_NAME] as position_name , p.location_name as location , pf.location_gr…"
click at [385, 264] on div ") -- widen per candidate, producing first_, latest_, and current_ (current = la…" at bounding box center [855, 190] width 1221 height 1181
